Goal: Transaction & Acquisition: Subscribe to service/newsletter

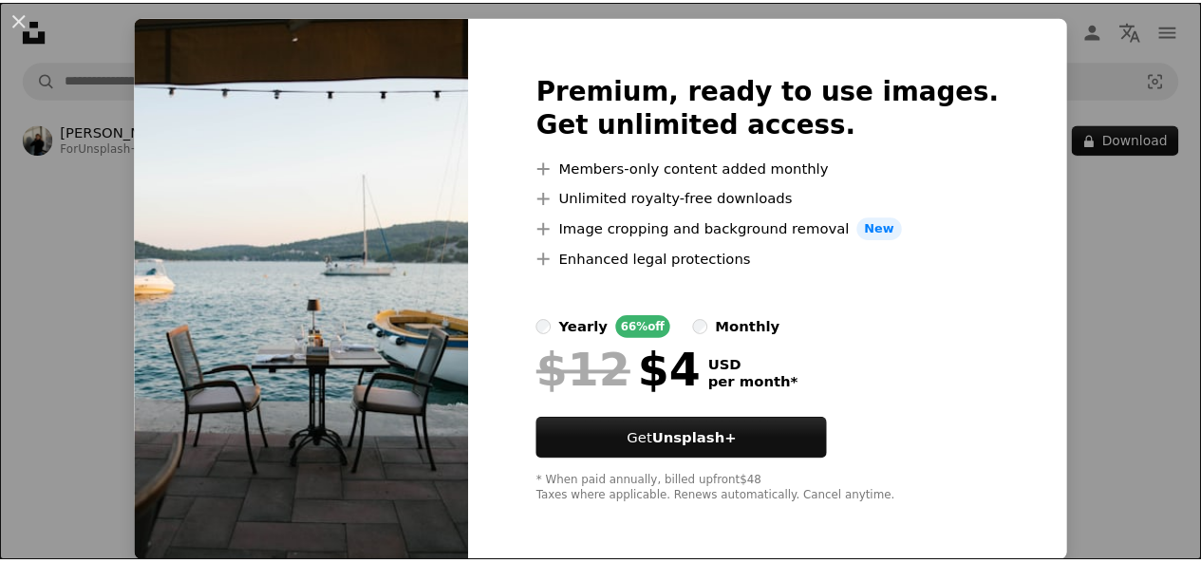
scroll to position [39, 0]
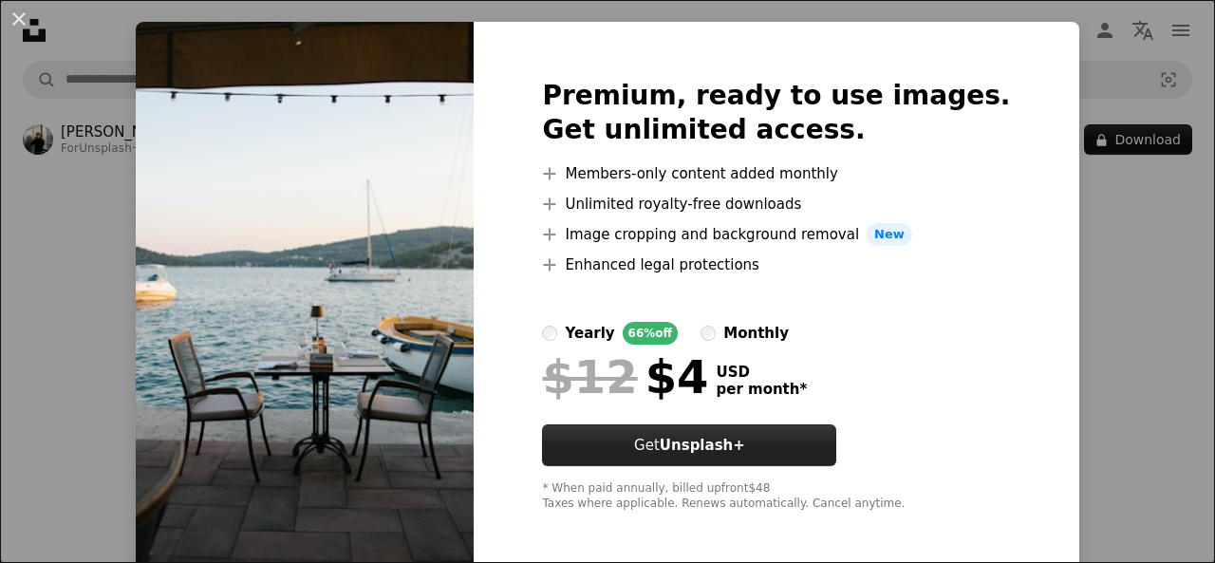
click at [745, 452] on strong "Unsplash+" at bounding box center [702, 445] width 85 height 17
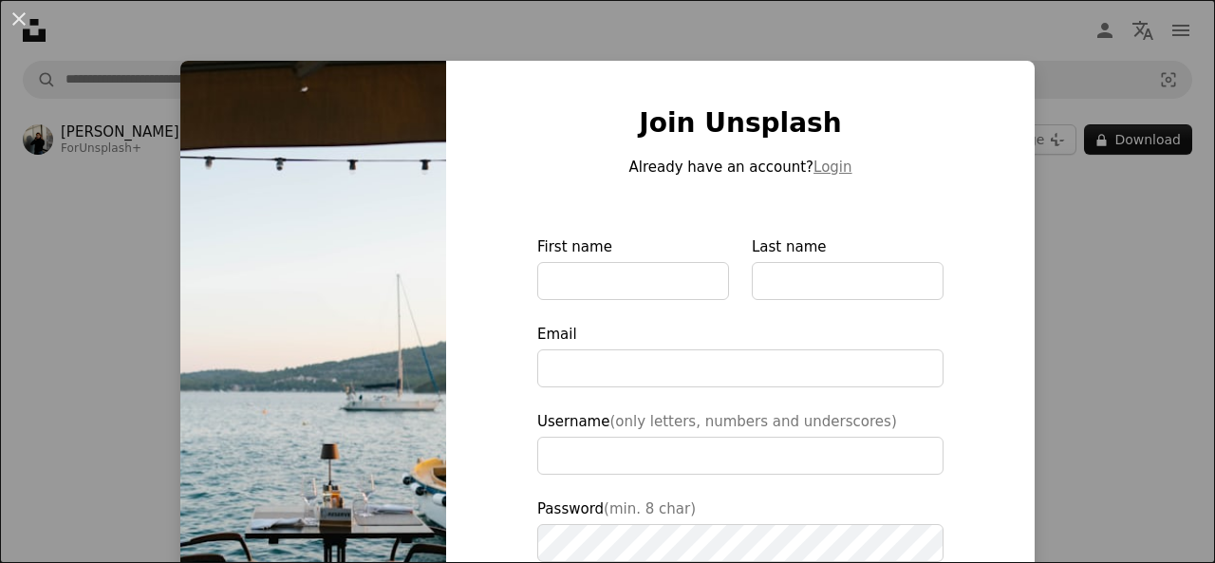
click at [1007, 278] on div "Join Unsplash Already have an account? Login First name Last name Email Usernam…" at bounding box center [740, 430] width 589 height 738
click at [1107, 217] on div "An X shape Join Unsplash Already have an account? Login First name Last name Em…" at bounding box center [607, 281] width 1215 height 563
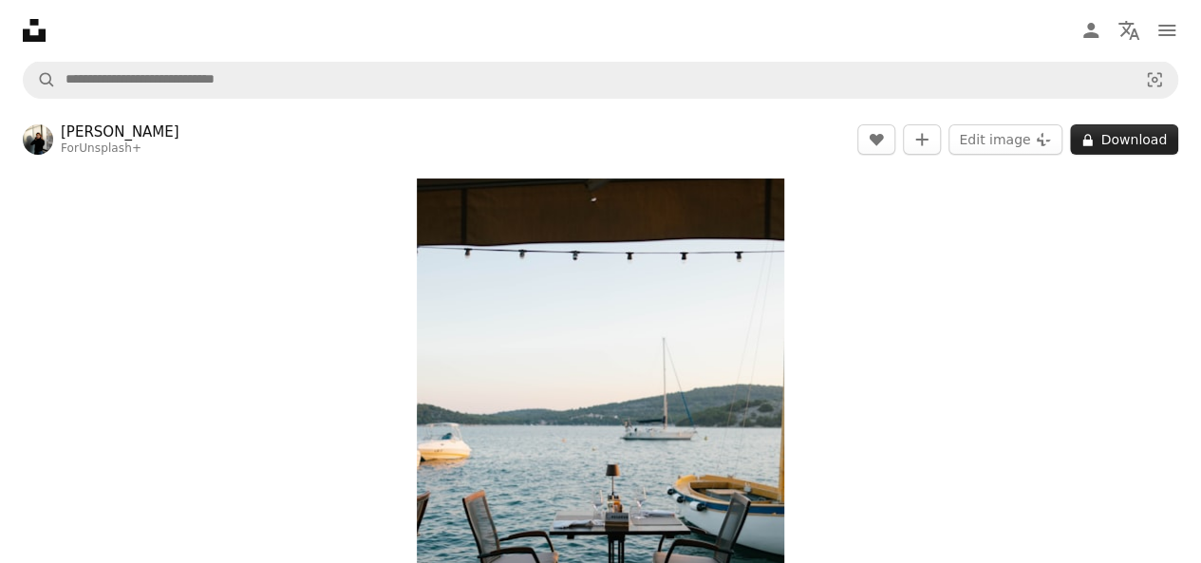
click at [1107, 139] on button "A lock Download" at bounding box center [1124, 139] width 108 height 30
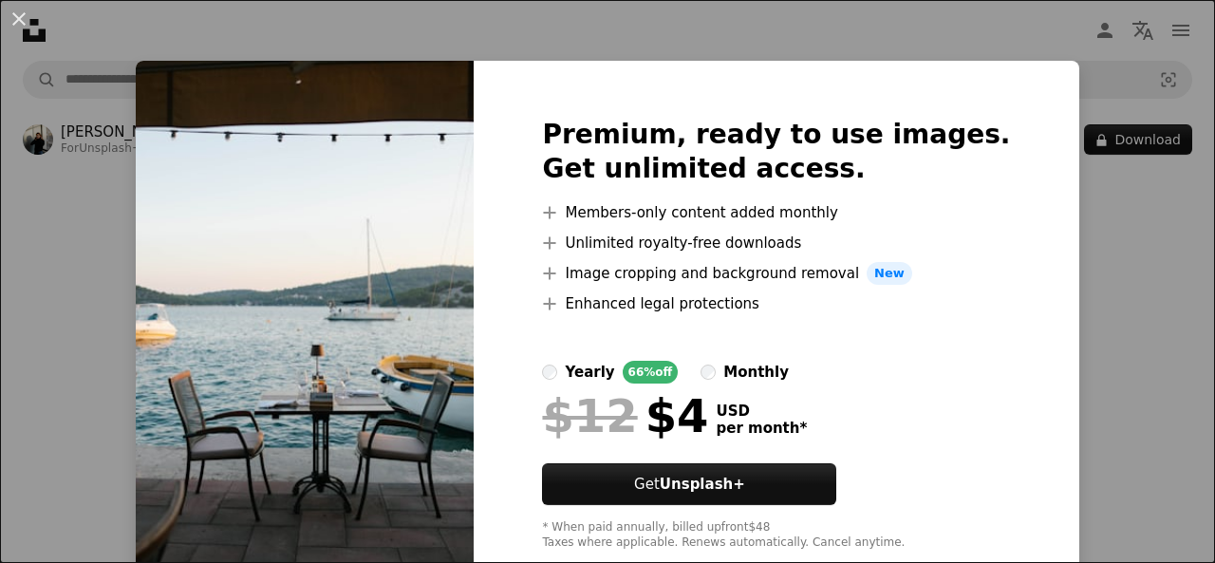
click at [658, 369] on div "66% off" at bounding box center [651, 372] width 56 height 23
click at [891, 274] on span "New" at bounding box center [890, 273] width 46 height 23
click at [1031, 250] on div "An X shape Premium, ready to use images. Get unlimited access. A plus sign Memb…" at bounding box center [607, 281] width 1215 height 563
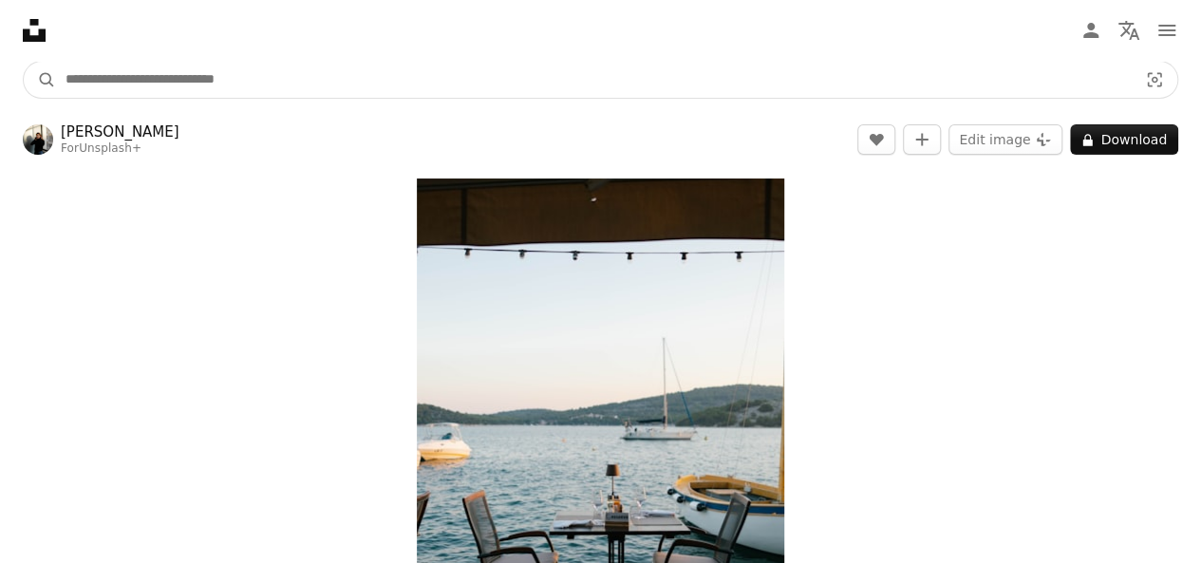
click at [382, 66] on input "Find visuals sitewide" at bounding box center [594, 80] width 1076 height 36
